Goal: Transaction & Acquisition: Book appointment/travel/reservation

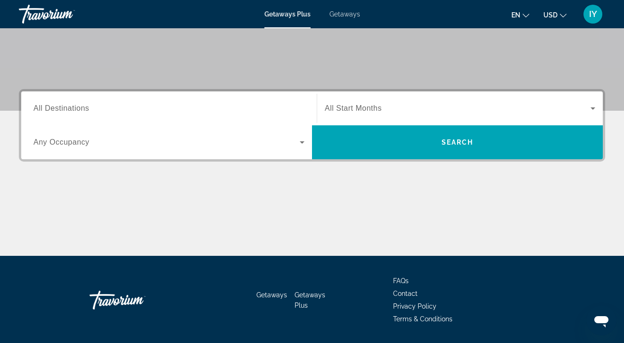
scroll to position [147, 0]
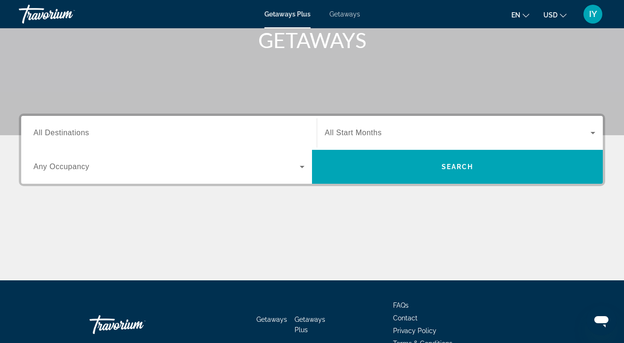
click at [82, 131] on span "All Destinations" at bounding box center [61, 133] width 56 height 8
click at [82, 131] on input "Destination All Destinations" at bounding box center [168, 133] width 271 height 11
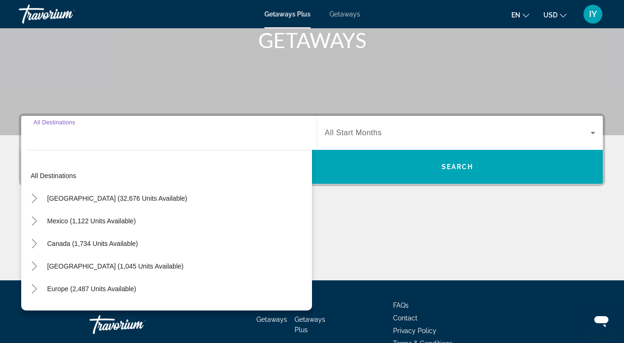
scroll to position [200, 0]
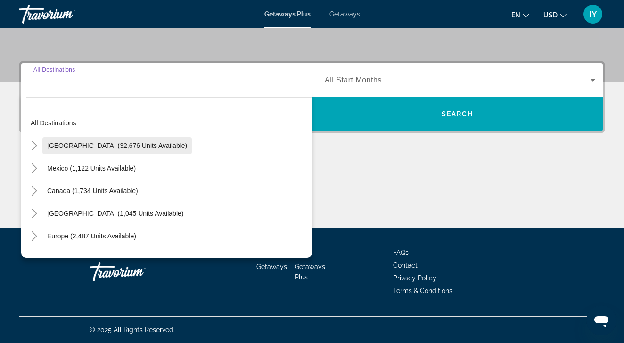
click at [96, 143] on span "[GEOGRAPHIC_DATA] (32,676 units available)" at bounding box center [117, 146] width 140 height 8
type input "**********"
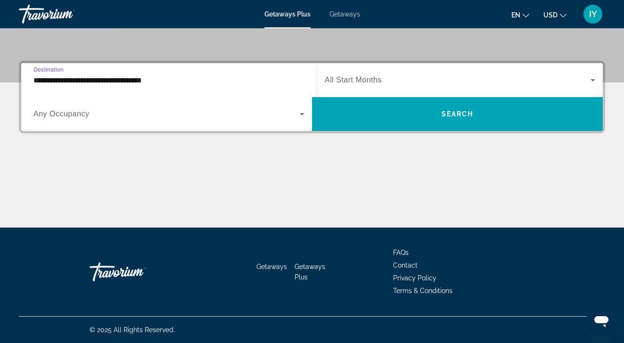
click at [71, 114] on span "Any Occupancy" at bounding box center [61, 114] width 56 height 8
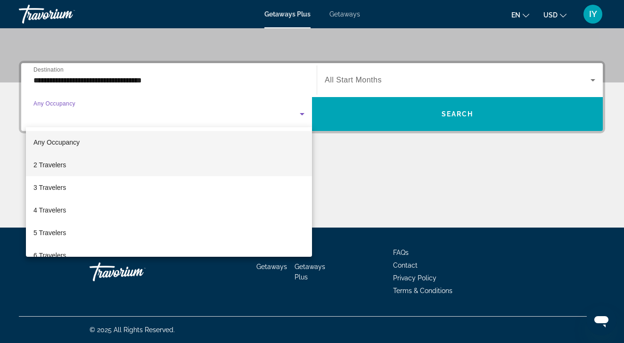
click at [60, 160] on span "2 Travelers" at bounding box center [49, 164] width 33 height 11
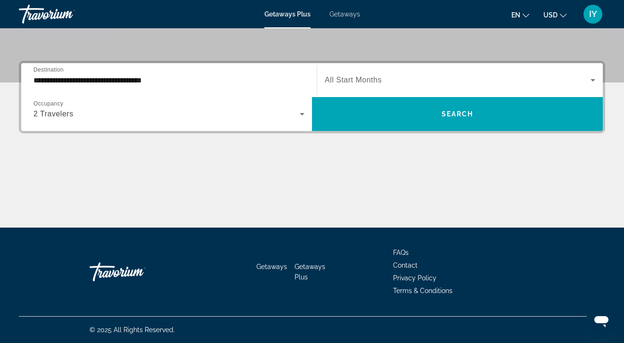
click at [383, 86] on div "Search widget" at bounding box center [460, 80] width 270 height 26
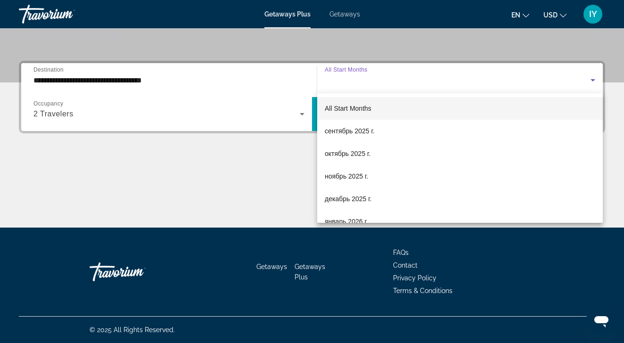
click at [385, 78] on div at bounding box center [312, 171] width 624 height 343
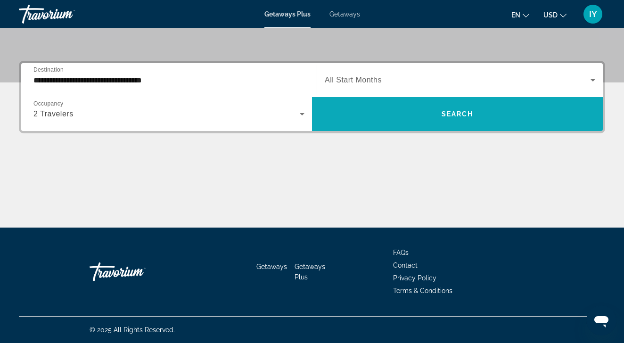
click at [393, 102] on span "Search widget" at bounding box center [457, 114] width 291 height 34
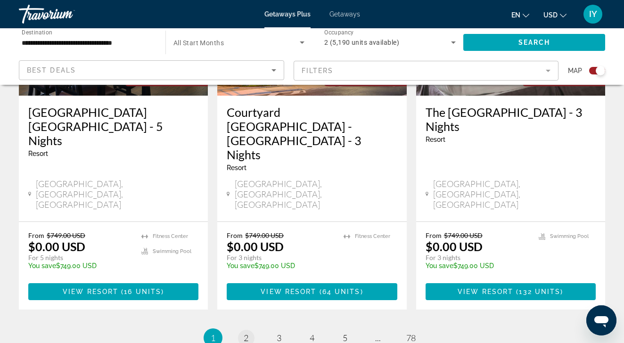
scroll to position [1545, 0]
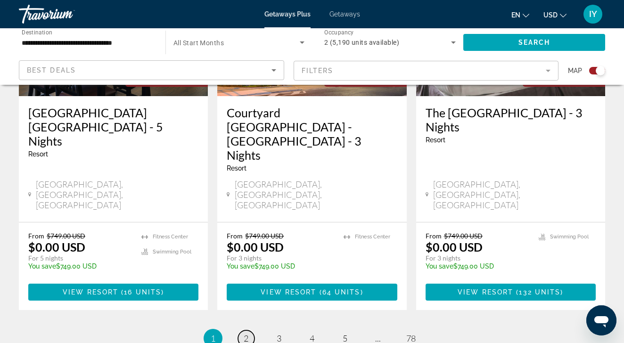
click at [244, 333] on span "2" at bounding box center [246, 338] width 5 height 10
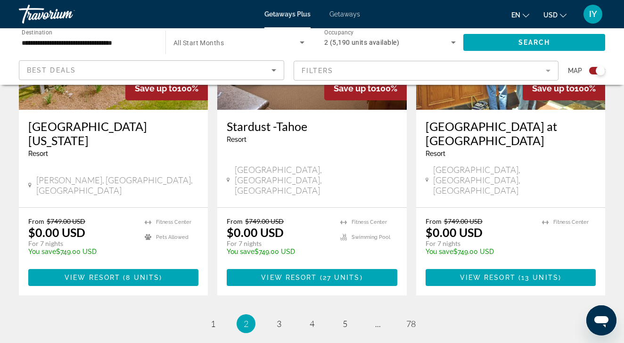
scroll to position [1531, 0]
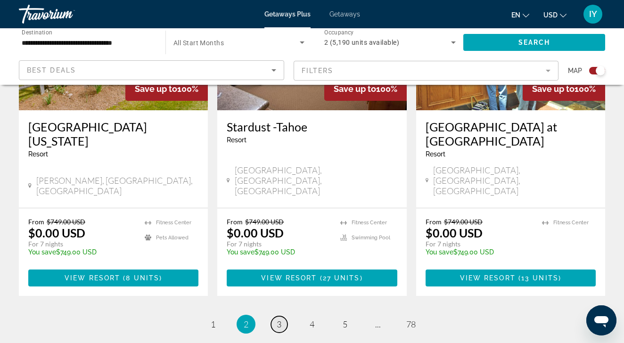
click at [282, 316] on link "page 3" at bounding box center [279, 324] width 16 height 16
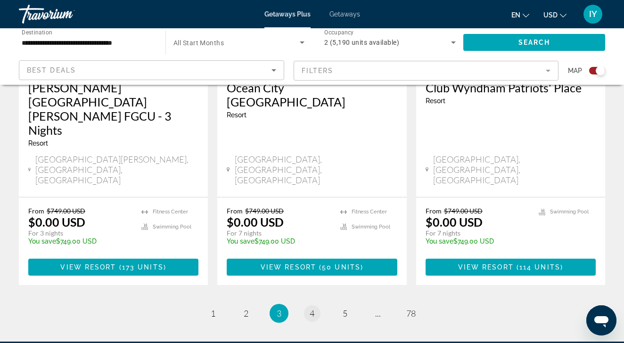
scroll to position [1545, 0]
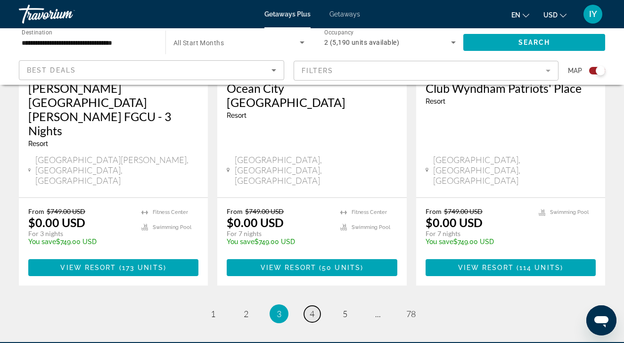
click at [310, 309] on span "4" at bounding box center [312, 314] width 5 height 10
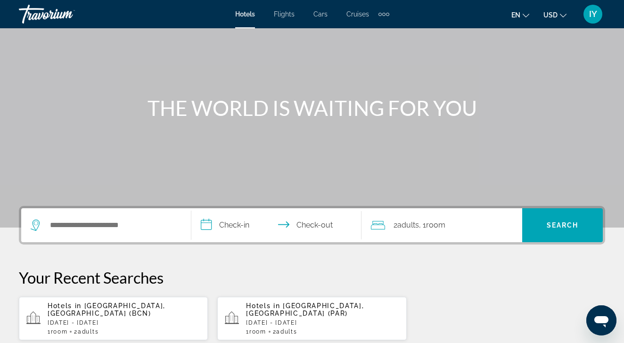
scroll to position [50, 0]
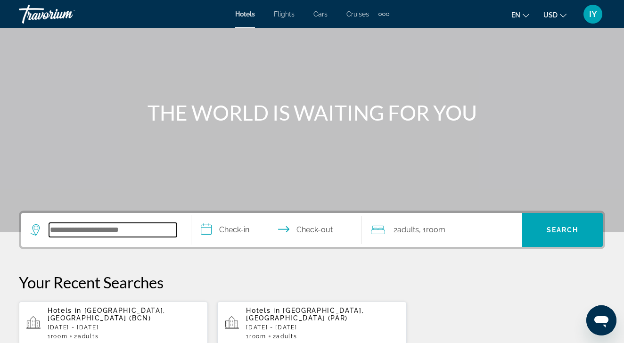
click at [97, 230] on input "Search widget" at bounding box center [113, 230] width 128 height 14
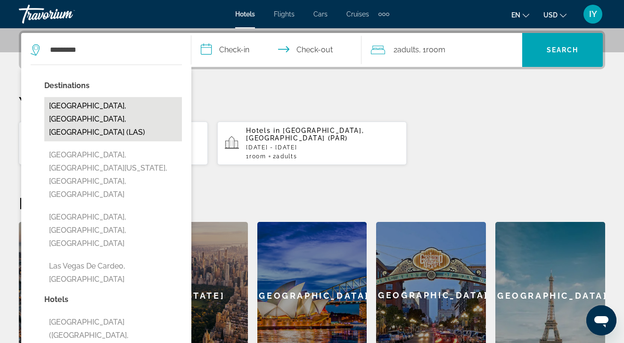
drag, startPoint x: 85, startPoint y: 66, endPoint x: 92, endPoint y: 105, distance: 39.7
click at [94, 105] on button "Las Vegas, NV, United States (LAS)" at bounding box center [113, 119] width 138 height 44
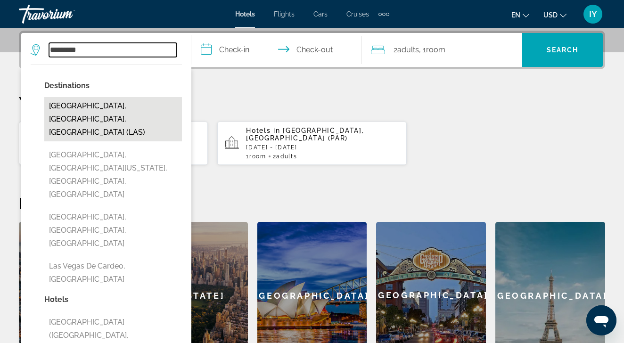
type input "**********"
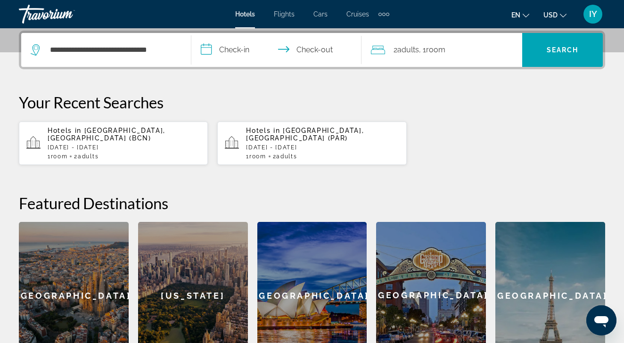
click at [220, 48] on input "**********" at bounding box center [278, 51] width 174 height 37
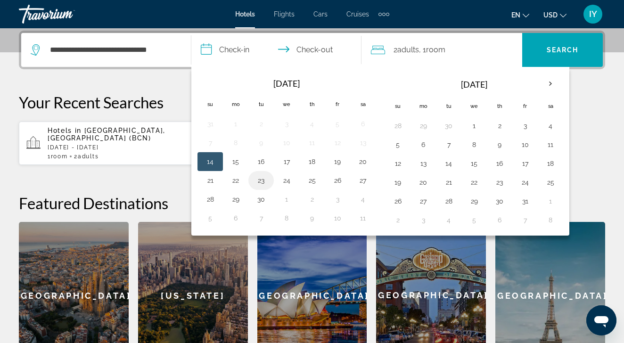
click at [260, 183] on button "23" at bounding box center [261, 180] width 15 height 13
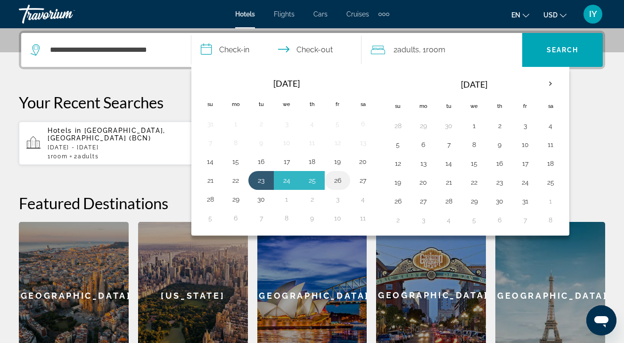
click at [338, 180] on button "26" at bounding box center [337, 180] width 15 height 13
type input "**********"
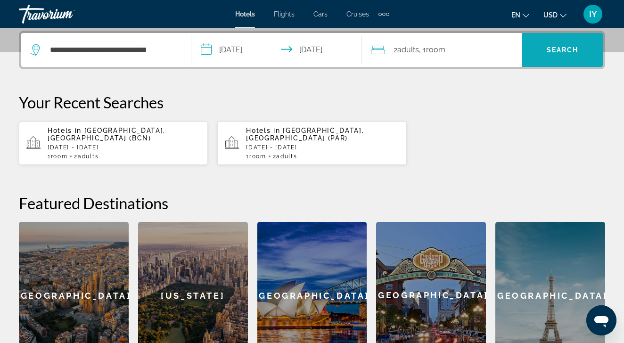
click at [554, 50] on span "Search" at bounding box center [563, 50] width 32 height 8
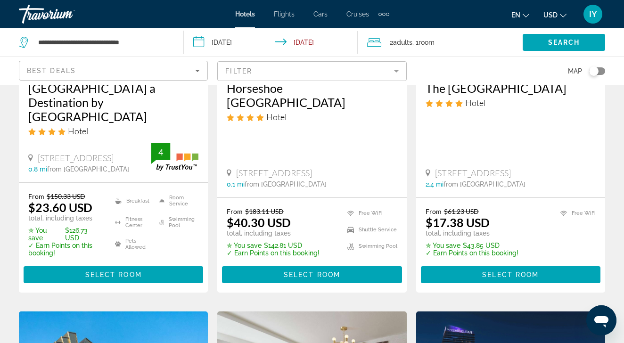
scroll to position [205, 0]
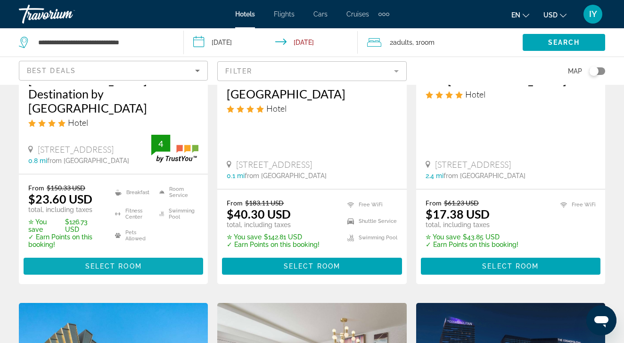
click at [115, 262] on span "Select Room" at bounding box center [113, 266] width 57 height 8
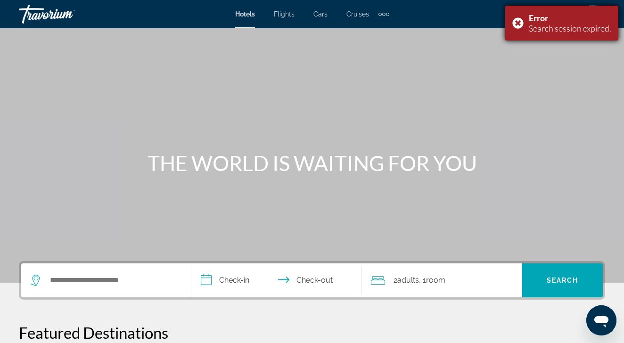
click at [517, 26] on div "Error Search session expired." at bounding box center [561, 23] width 113 height 35
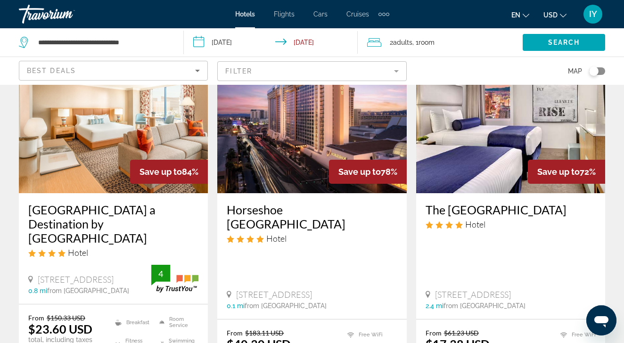
scroll to position [300, 0]
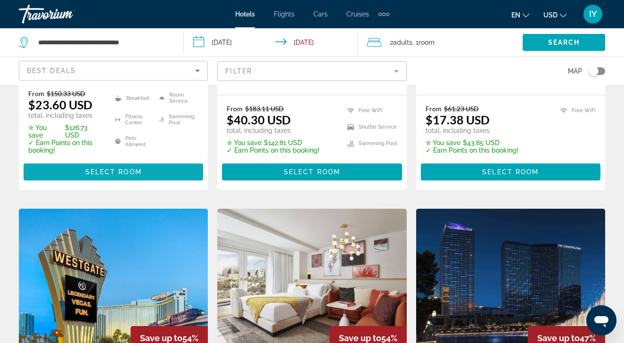
click at [116, 168] on span "Select Room" at bounding box center [113, 172] width 57 height 8
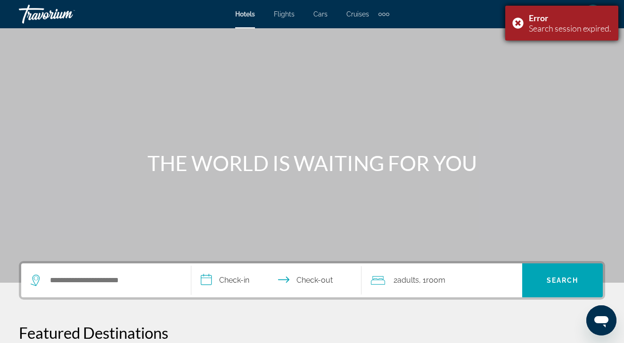
drag, startPoint x: 516, startPoint y: 19, endPoint x: 516, endPoint y: 31, distance: 11.8
click at [515, 28] on div "Error Search session expired." at bounding box center [561, 23] width 113 height 35
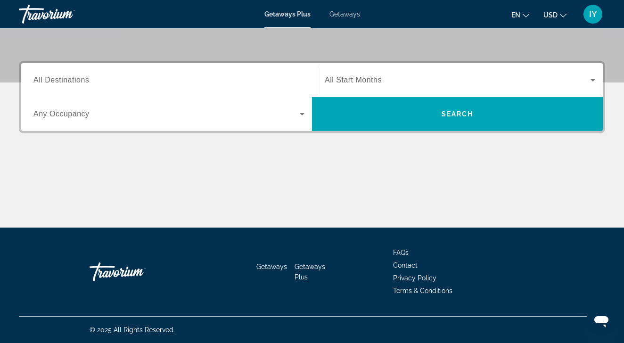
scroll to position [200, 0]
click at [69, 79] on span "All Destinations" at bounding box center [61, 80] width 56 height 8
click at [69, 79] on input "Destination All Destinations" at bounding box center [168, 80] width 271 height 11
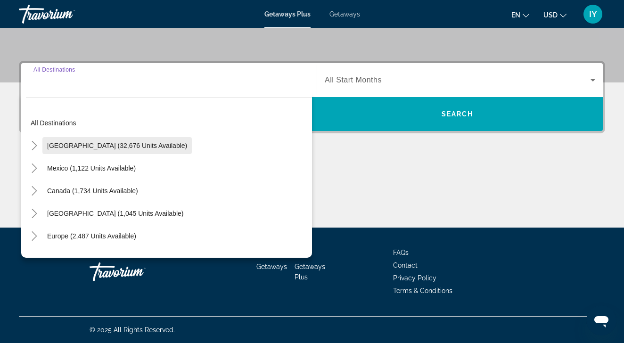
click at [85, 147] on span "[GEOGRAPHIC_DATA] (32,676 units available)" at bounding box center [117, 146] width 140 height 8
type input "**********"
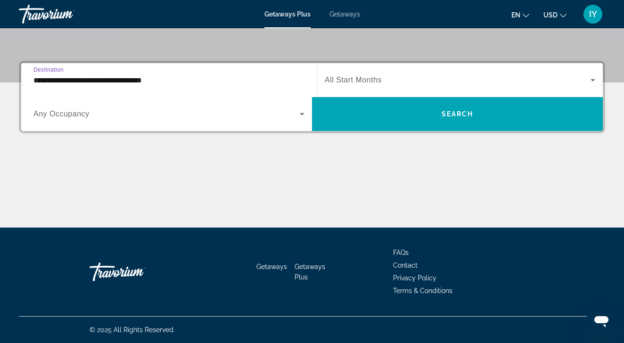
click at [75, 113] on span "Any Occupancy" at bounding box center [61, 114] width 56 height 8
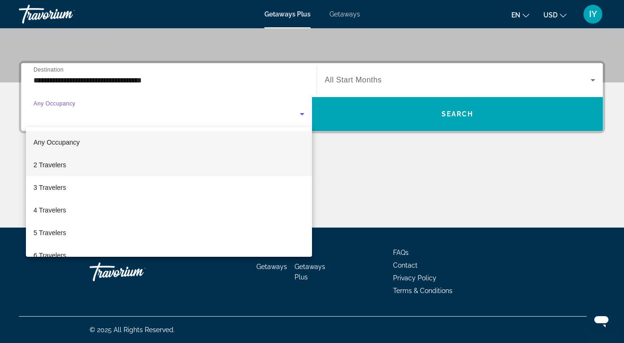
click at [60, 165] on span "2 Travelers" at bounding box center [49, 164] width 33 height 11
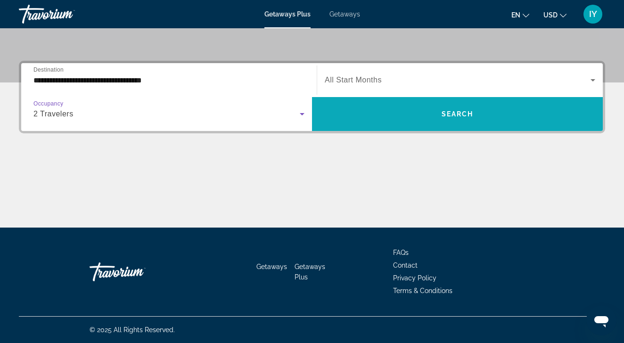
click at [456, 111] on span "Search" at bounding box center [458, 114] width 32 height 8
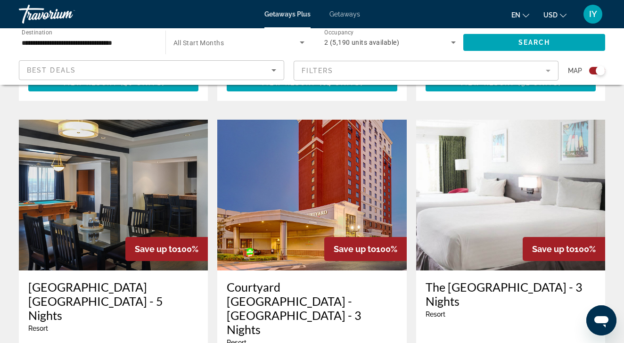
scroll to position [1369, 0]
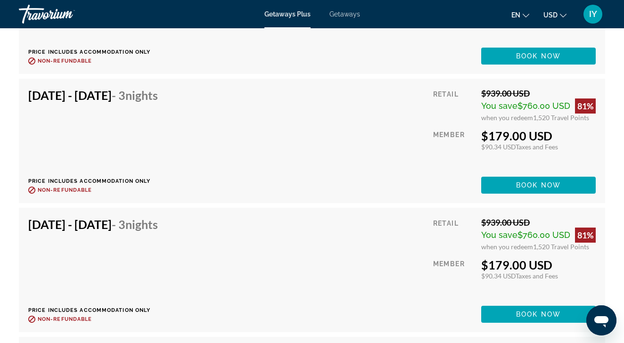
scroll to position [3543, 0]
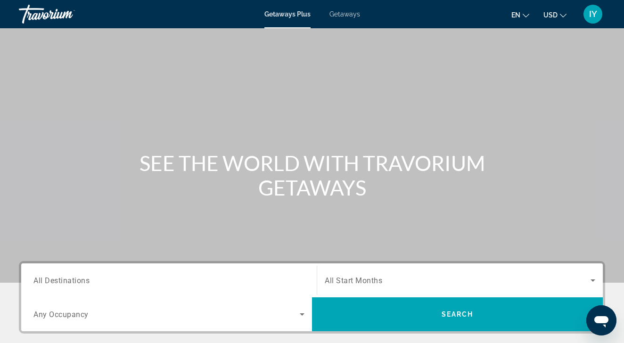
click at [167, 280] on input "Destination All Destinations" at bounding box center [168, 280] width 271 height 11
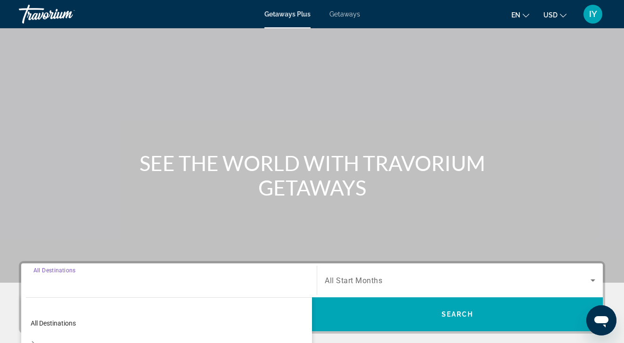
scroll to position [200, 0]
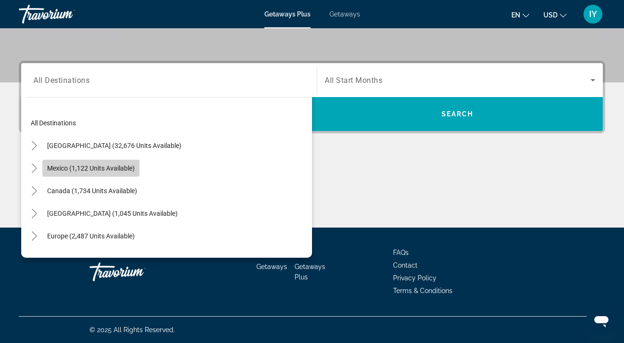
click at [91, 169] on span "Mexico (1,122 units available)" at bounding box center [91, 168] width 88 height 8
type input "**********"
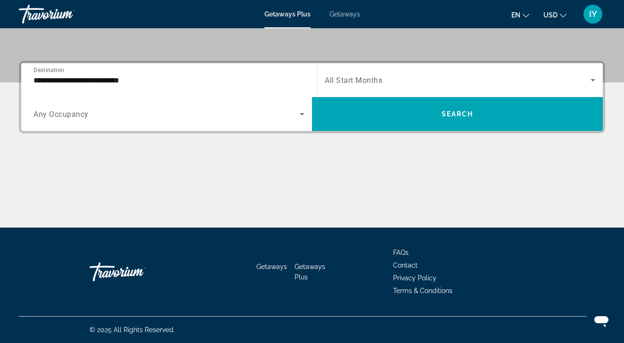
click at [83, 116] on span "Any Occupancy" at bounding box center [60, 114] width 55 height 9
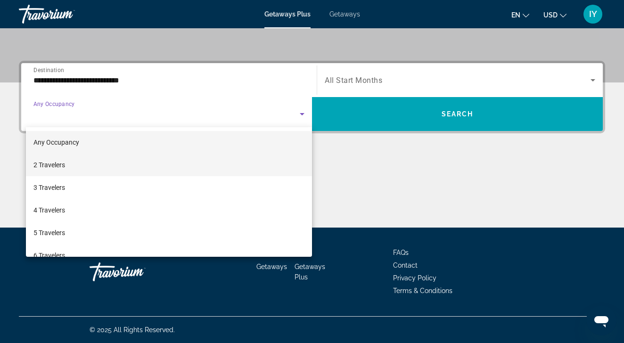
click at [61, 166] on span "2 Travelers" at bounding box center [49, 164] width 32 height 11
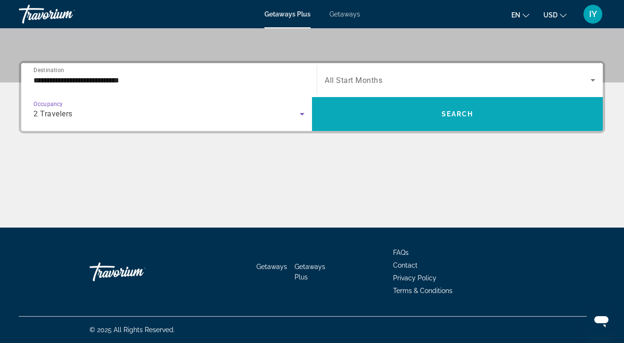
click at [439, 116] on span "Search widget" at bounding box center [457, 114] width 291 height 23
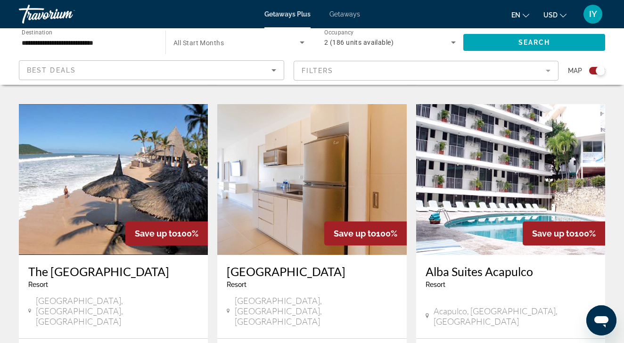
scroll to position [680, 0]
